Goal: Transaction & Acquisition: Purchase product/service

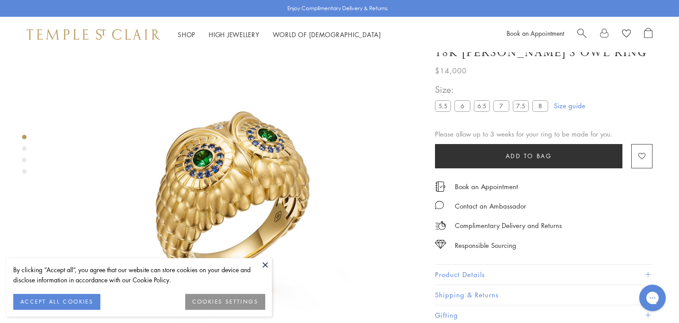
scroll to position [52, 0]
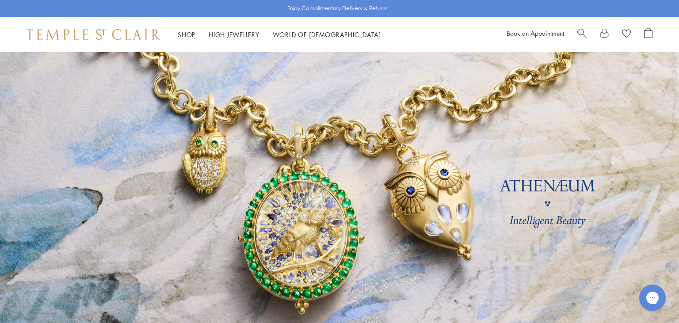
click at [225, 171] on link at bounding box center [339, 206] width 679 height 309
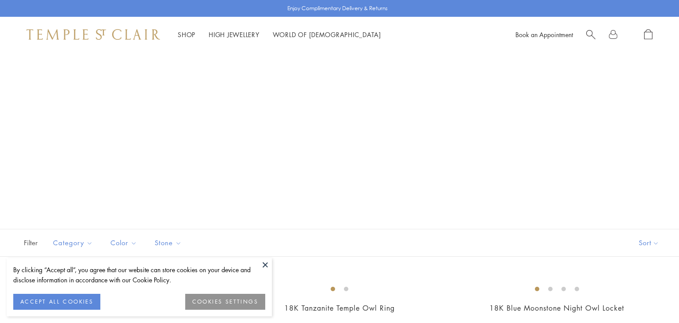
click at [269, 264] on button at bounding box center [265, 264] width 13 height 13
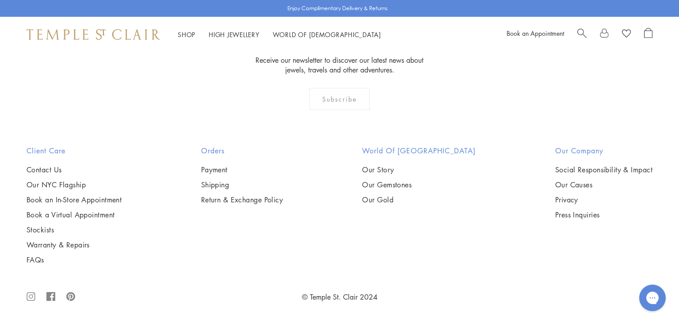
scroll to position [949, 0]
click at [0, 0] on img at bounding box center [0, 0] width 0 height 0
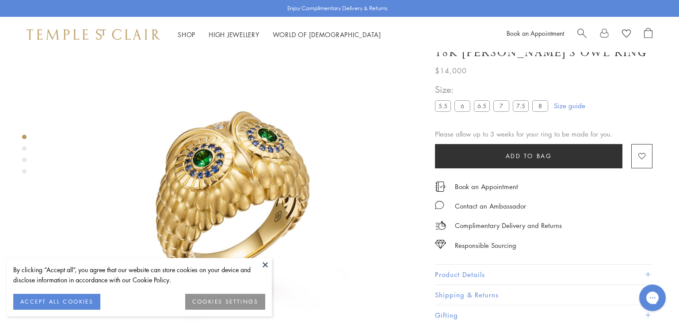
scroll to position [52, 0]
click at [641, 96] on div "**********" at bounding box center [543, 102] width 217 height 40
click at [481, 107] on label "6.5" at bounding box center [482, 105] width 16 height 11
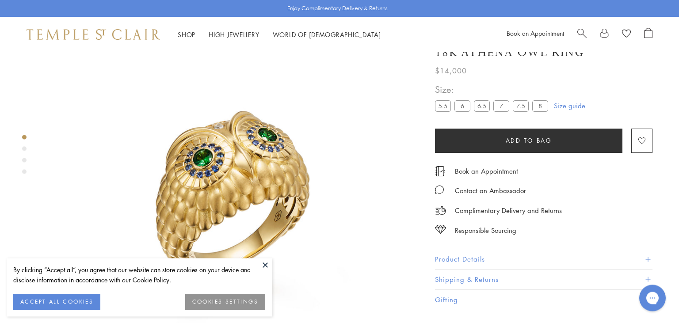
click at [635, 78] on div "**********" at bounding box center [543, 173] width 217 height 274
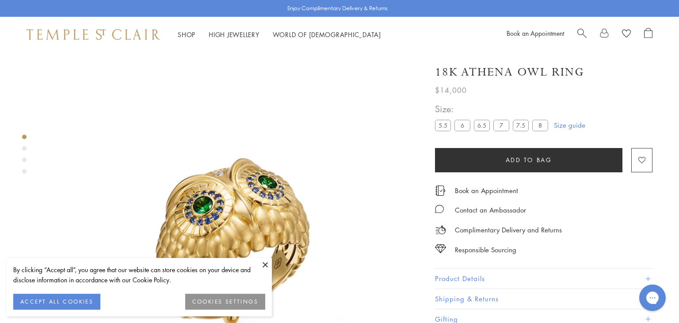
click at [264, 263] on button at bounding box center [265, 264] width 13 height 13
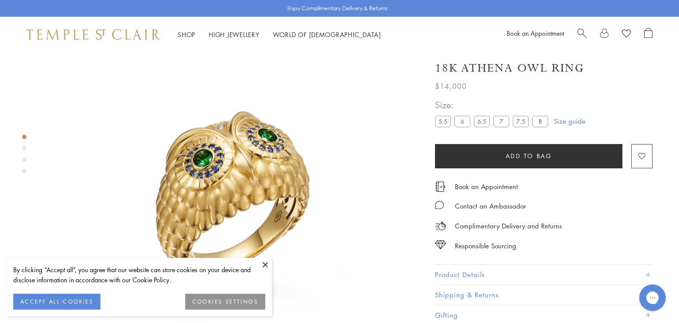
scroll to position [52, 0]
click at [264, 262] on button at bounding box center [265, 264] width 13 height 13
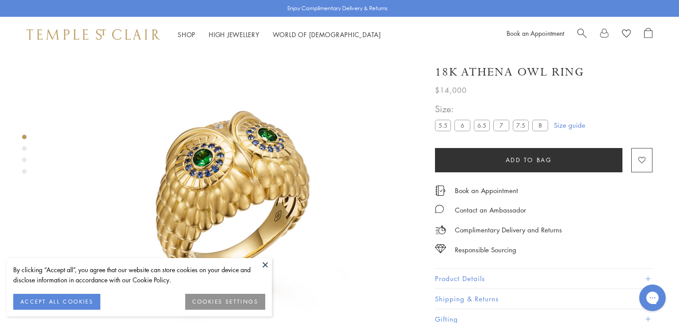
click at [544, 275] on button "Product Details" at bounding box center [543, 279] width 217 height 20
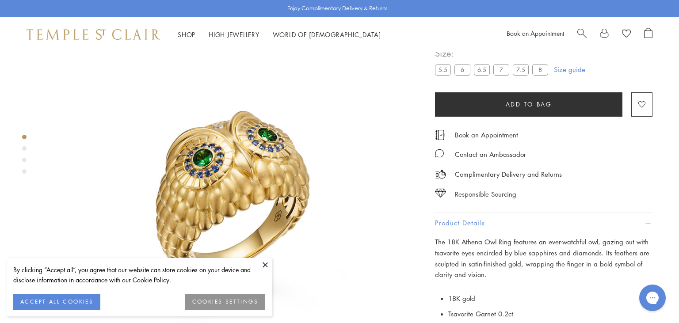
click at [264, 264] on button at bounding box center [265, 264] width 13 height 13
